Goal: Complete application form

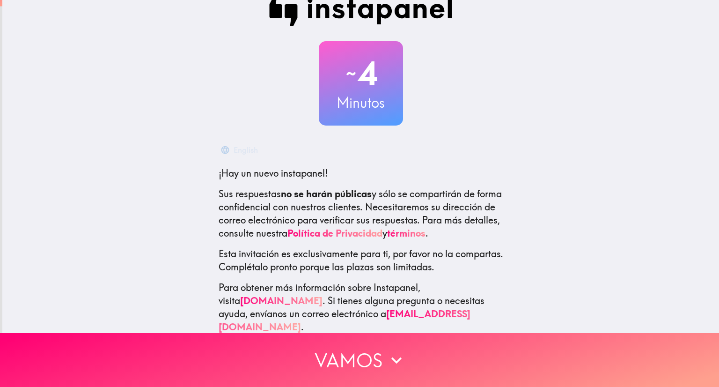
scroll to position [28, 0]
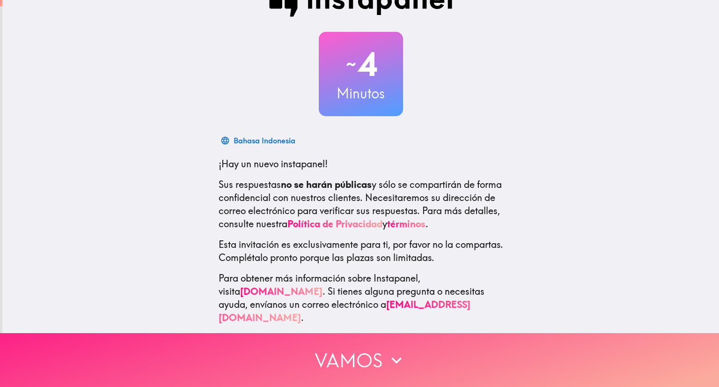
click at [386, 350] on icon "button" at bounding box center [396, 360] width 21 height 21
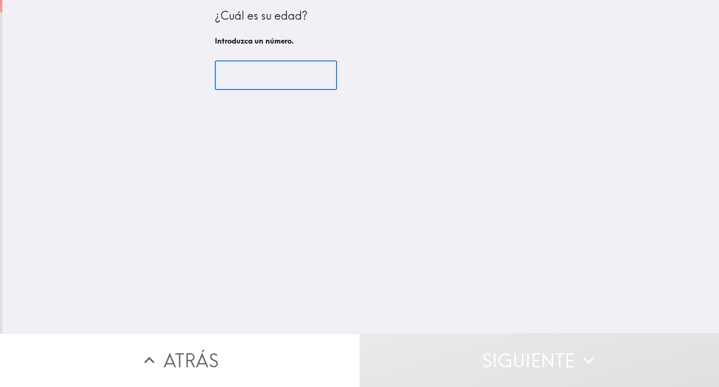
click at [268, 77] on input "number" at bounding box center [276, 75] width 122 height 29
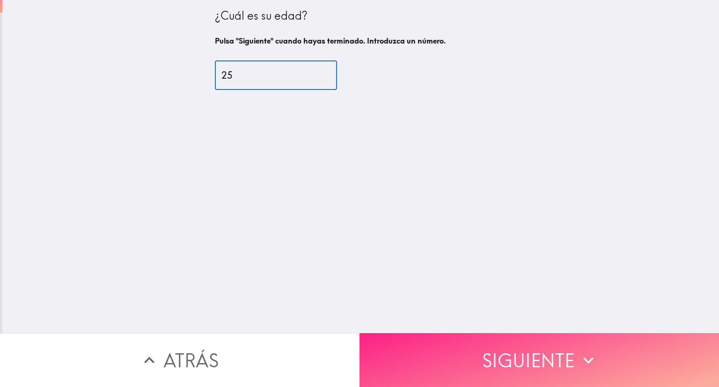
type input "25"
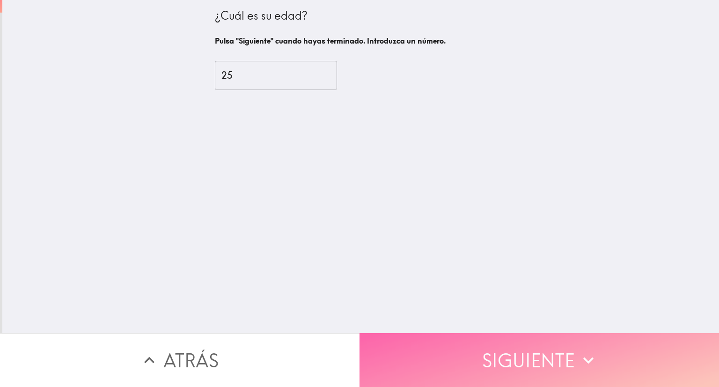
click at [432, 333] on button "Siguiente" at bounding box center [540, 360] width 360 height 54
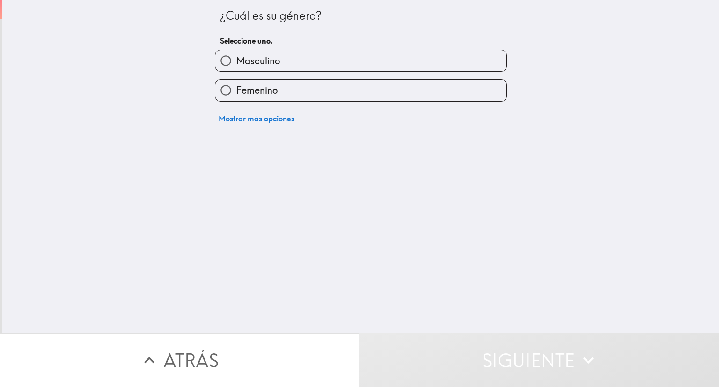
click at [265, 62] on span "Masculino" at bounding box center [259, 60] width 44 height 13
click at [237, 62] on input "Masculino" at bounding box center [225, 60] width 21 height 21
radio input "true"
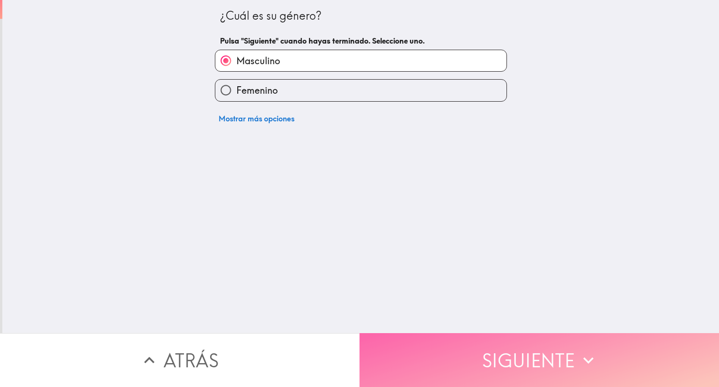
click at [429, 337] on button "Siguiente" at bounding box center [540, 360] width 360 height 54
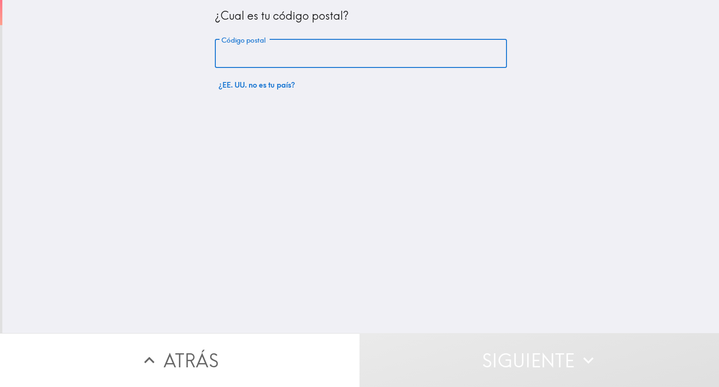
click at [311, 51] on input "Código postal" at bounding box center [361, 53] width 292 height 29
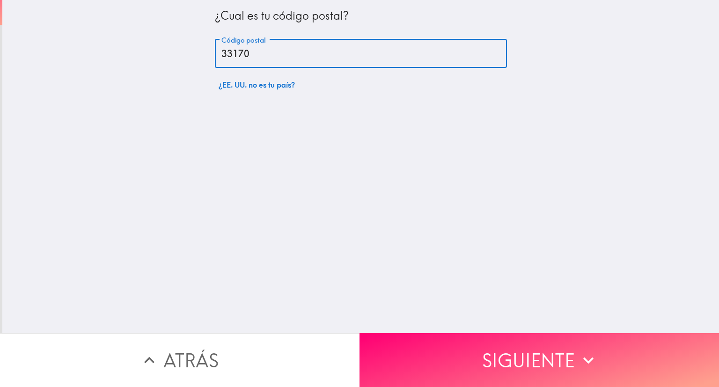
type input "33170"
drag, startPoint x: 480, startPoint y: 186, endPoint x: 484, endPoint y: 229, distance: 43.8
click at [480, 186] on div "¿Cual es tu código postal? Código postal 33170 Código postal ¿EE. UU. no es tu …" at bounding box center [360, 166] width 717 height 333
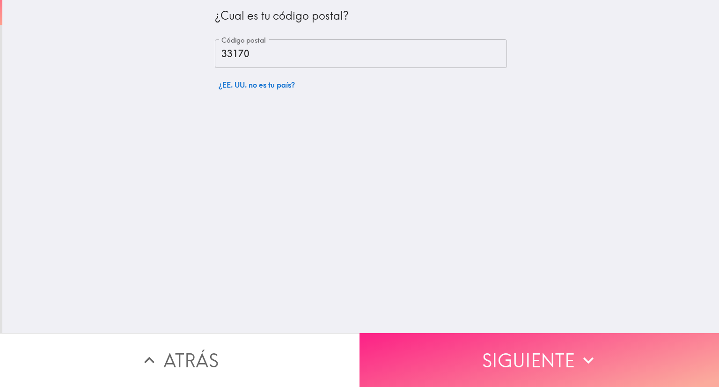
click at [476, 352] on button "Siguiente" at bounding box center [540, 360] width 360 height 54
